Goal: Task Accomplishment & Management: Use online tool/utility

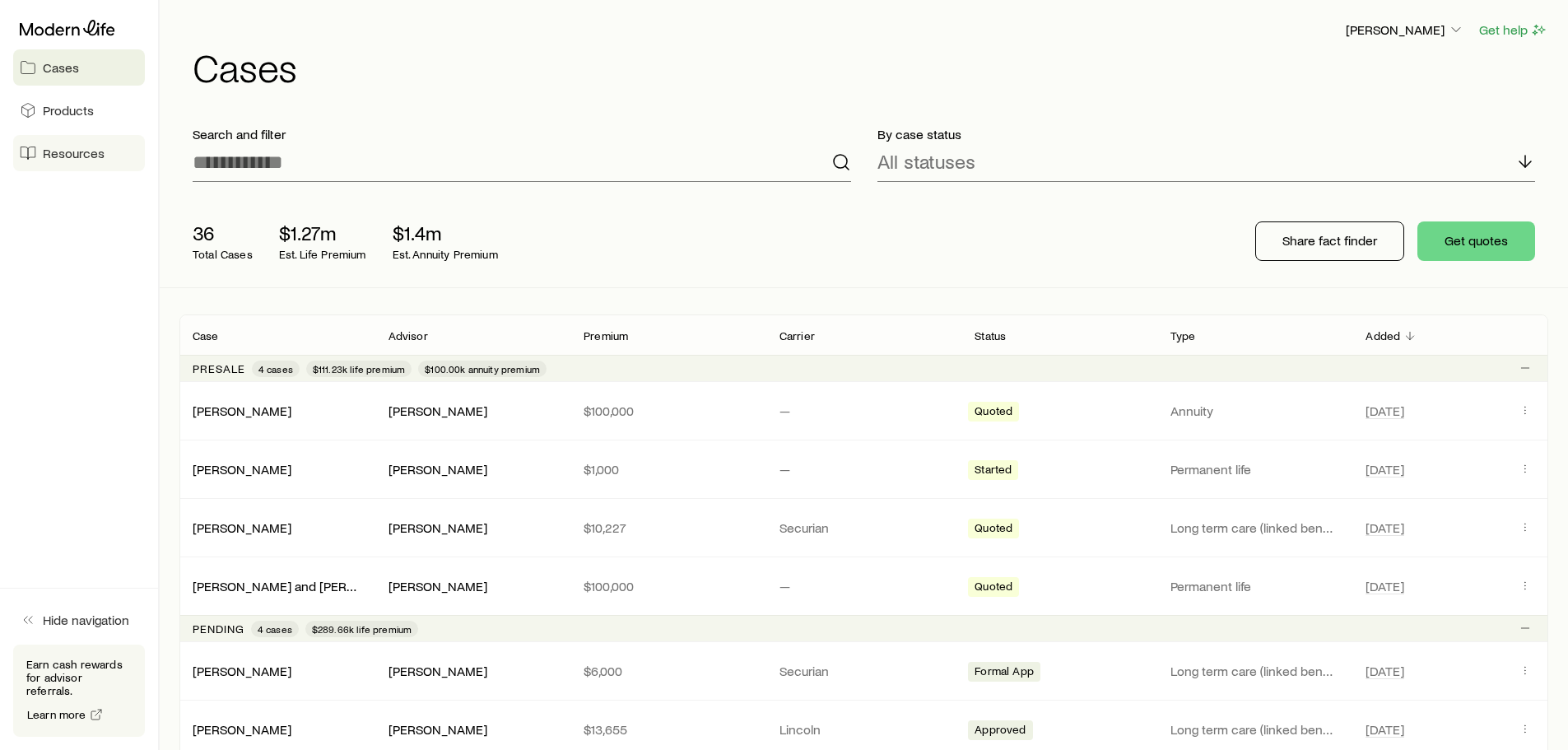
click at [68, 148] on span "Resources" at bounding box center [74, 153] width 61 height 17
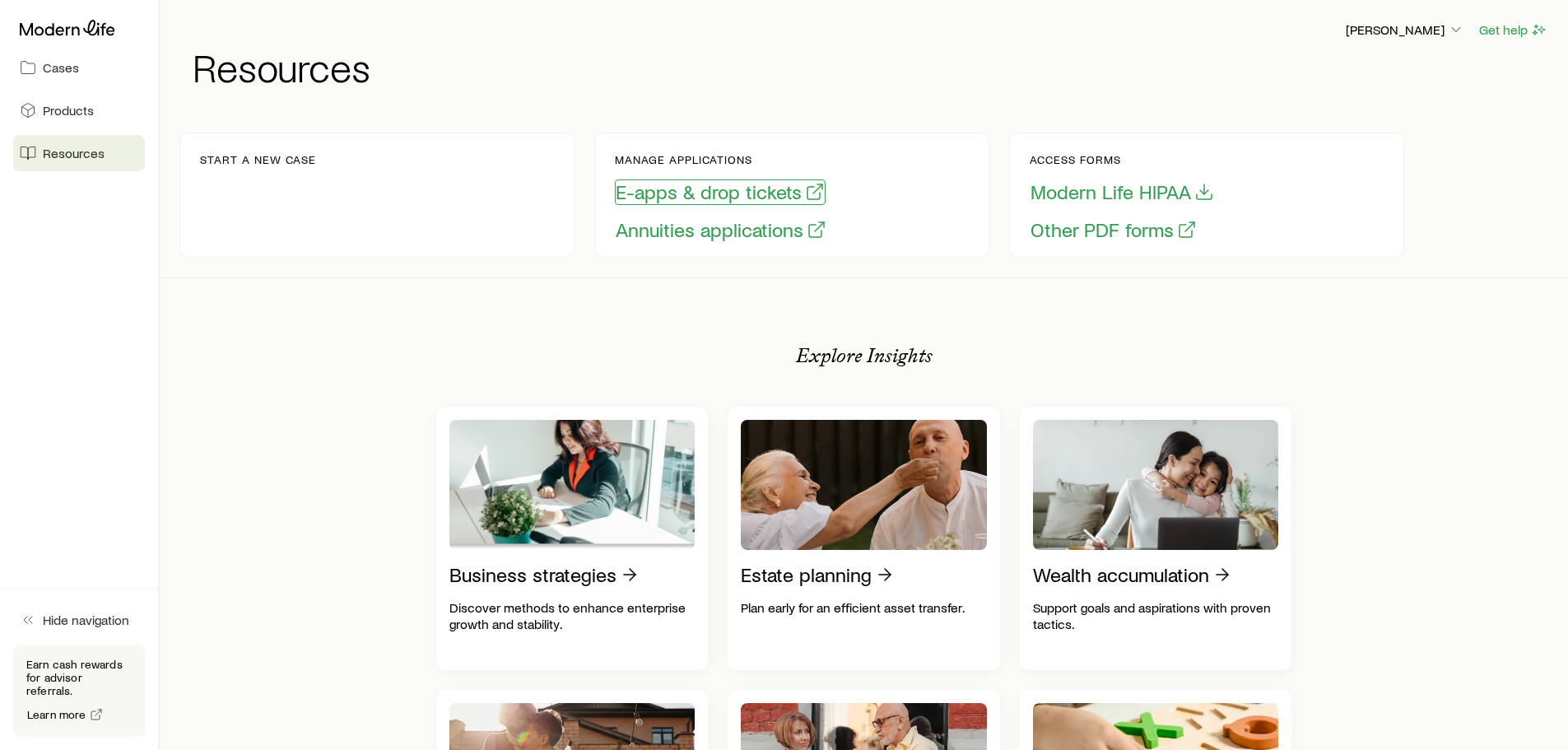
click at [671, 182] on button "E-apps & drop tickets" at bounding box center [720, 192] width 211 height 25
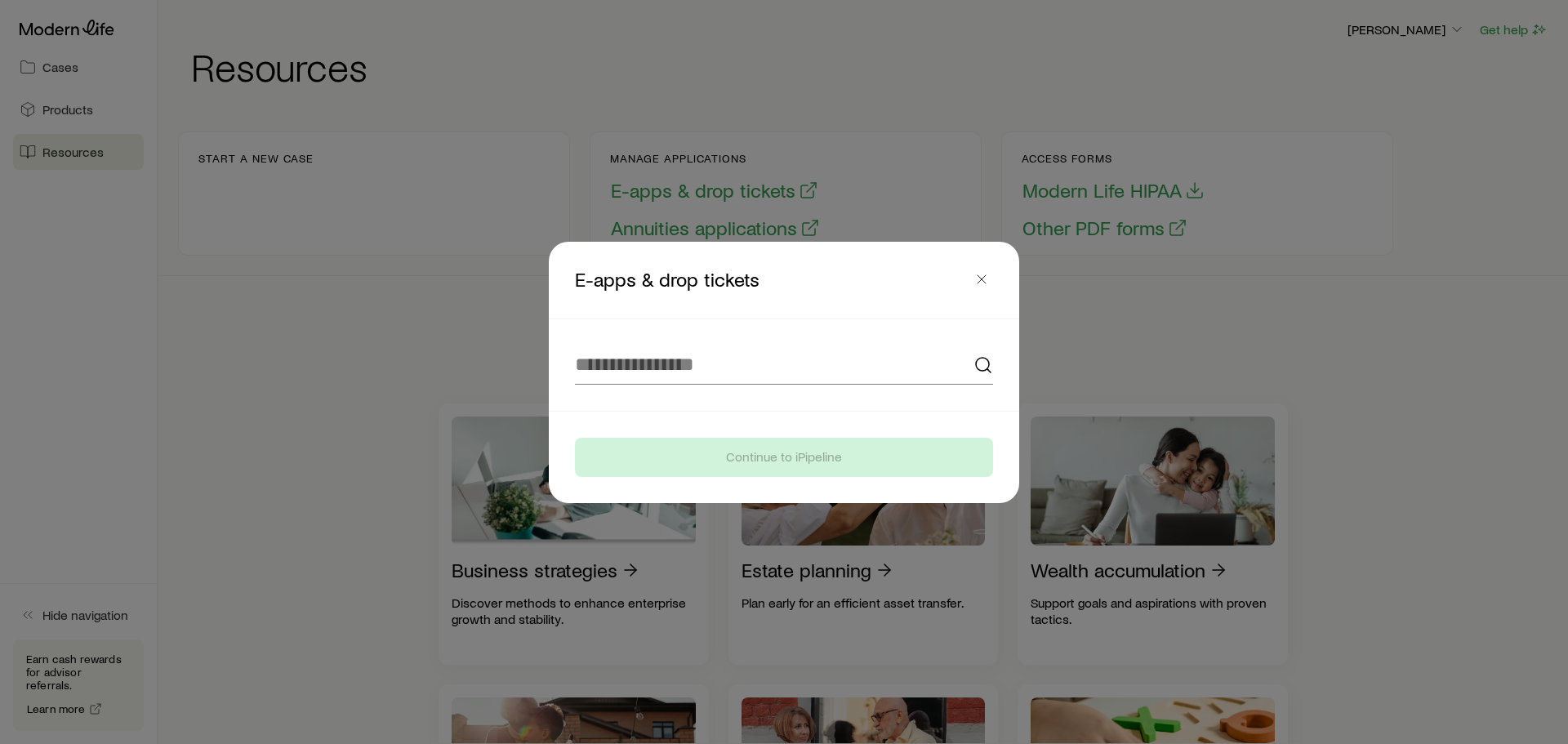
click at [704, 421] on footer "Continue to iPipeline" at bounding box center [784, 457] width 471 height 91
click at [671, 358] on input at bounding box center [784, 365] width 418 height 39
click at [696, 381] on input at bounding box center [784, 365] width 418 height 39
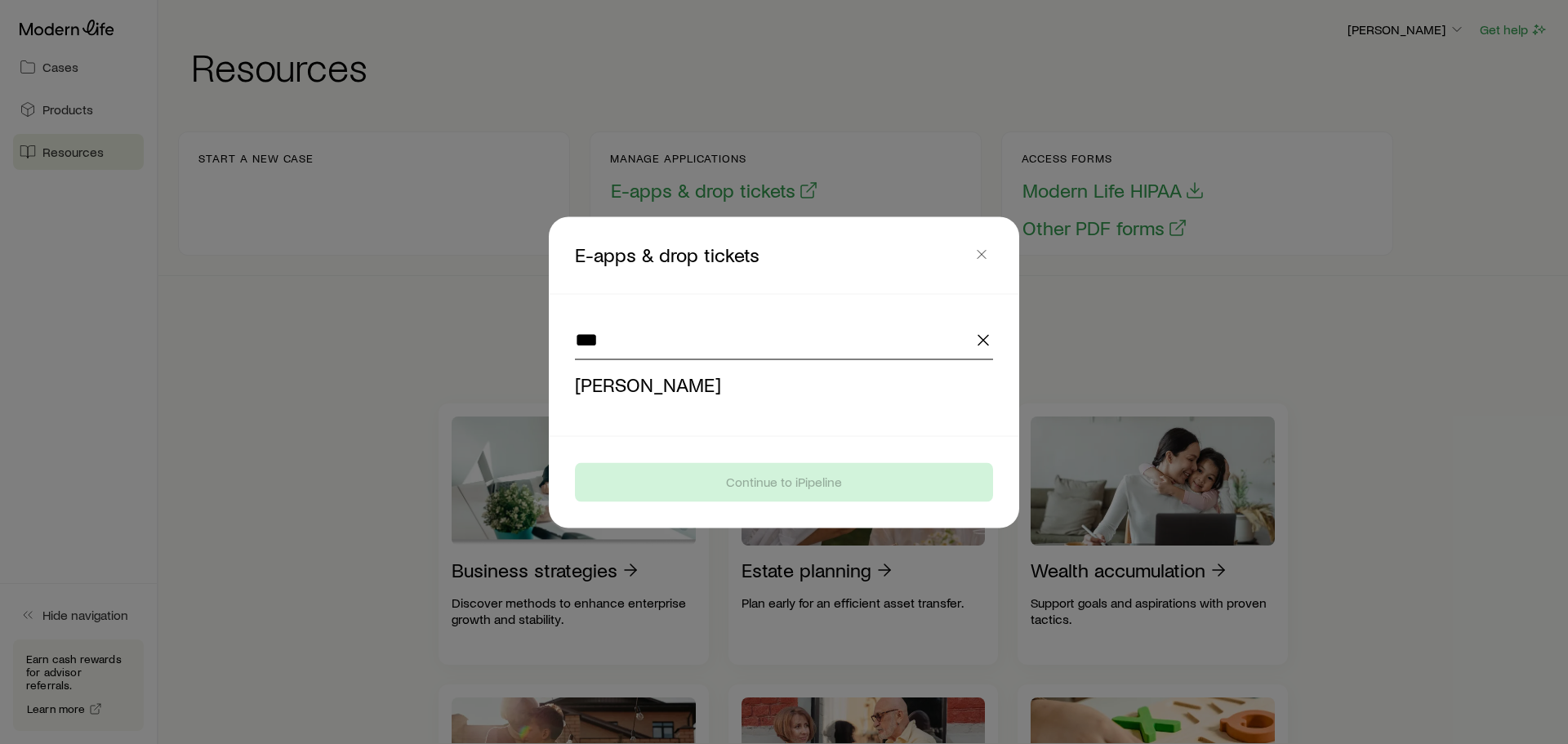
click at [696, 381] on li "[PERSON_NAME]" at bounding box center [779, 384] width 409 height 37
type input "**********"
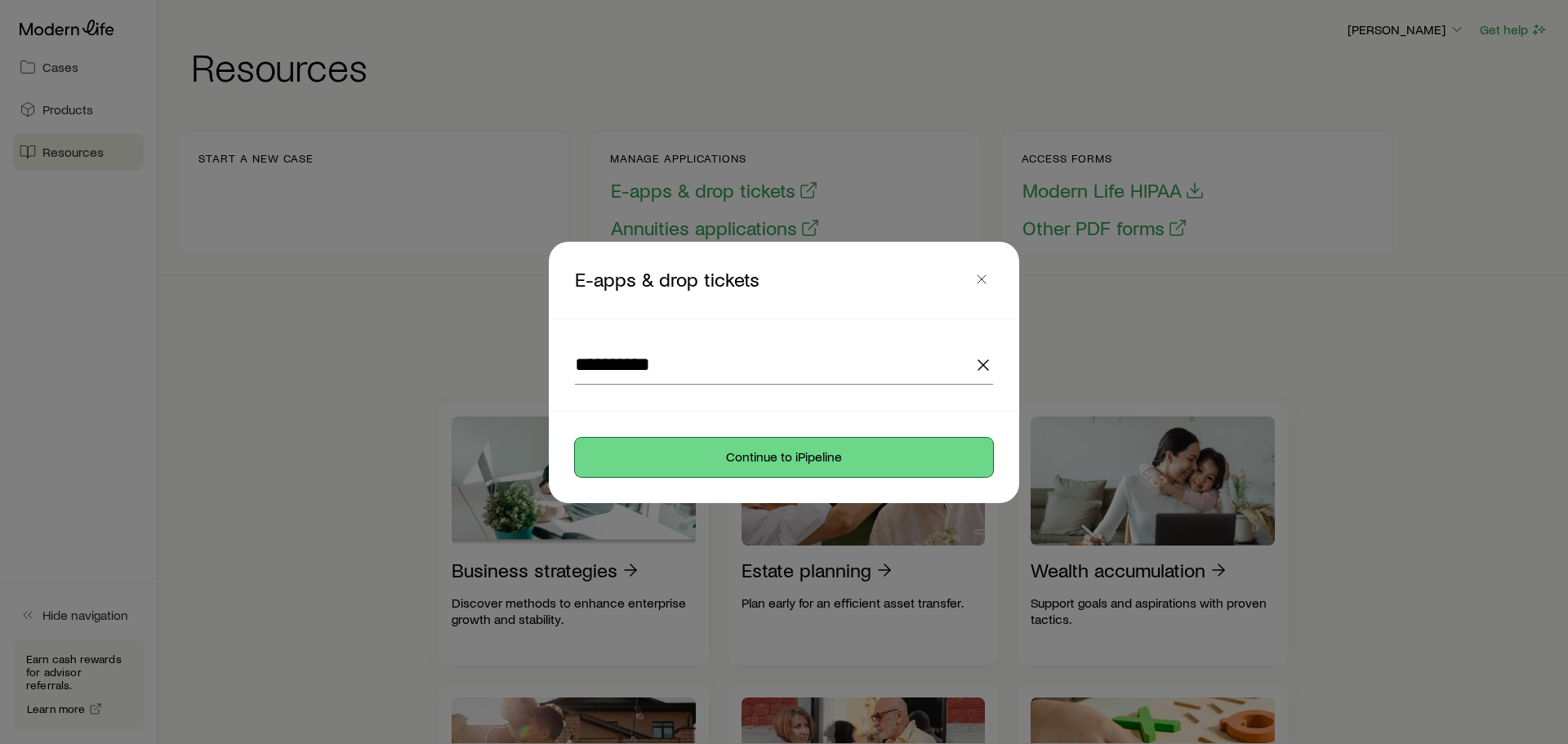
click at [734, 460] on button "Continue to iPipeline" at bounding box center [784, 457] width 418 height 39
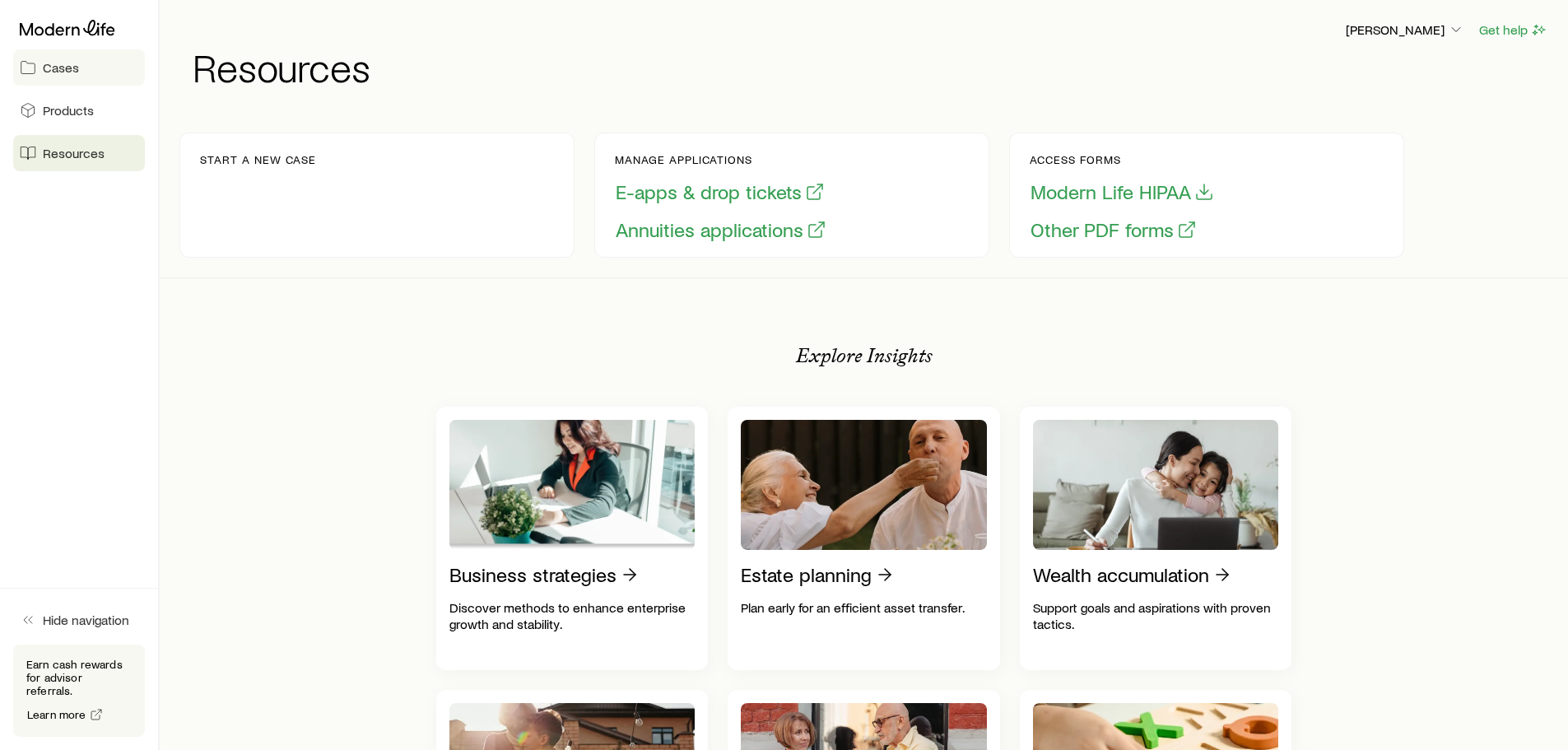
click at [85, 66] on link "Cases" at bounding box center [78, 67] width 131 height 36
